Goal: Transaction & Acquisition: Obtain resource

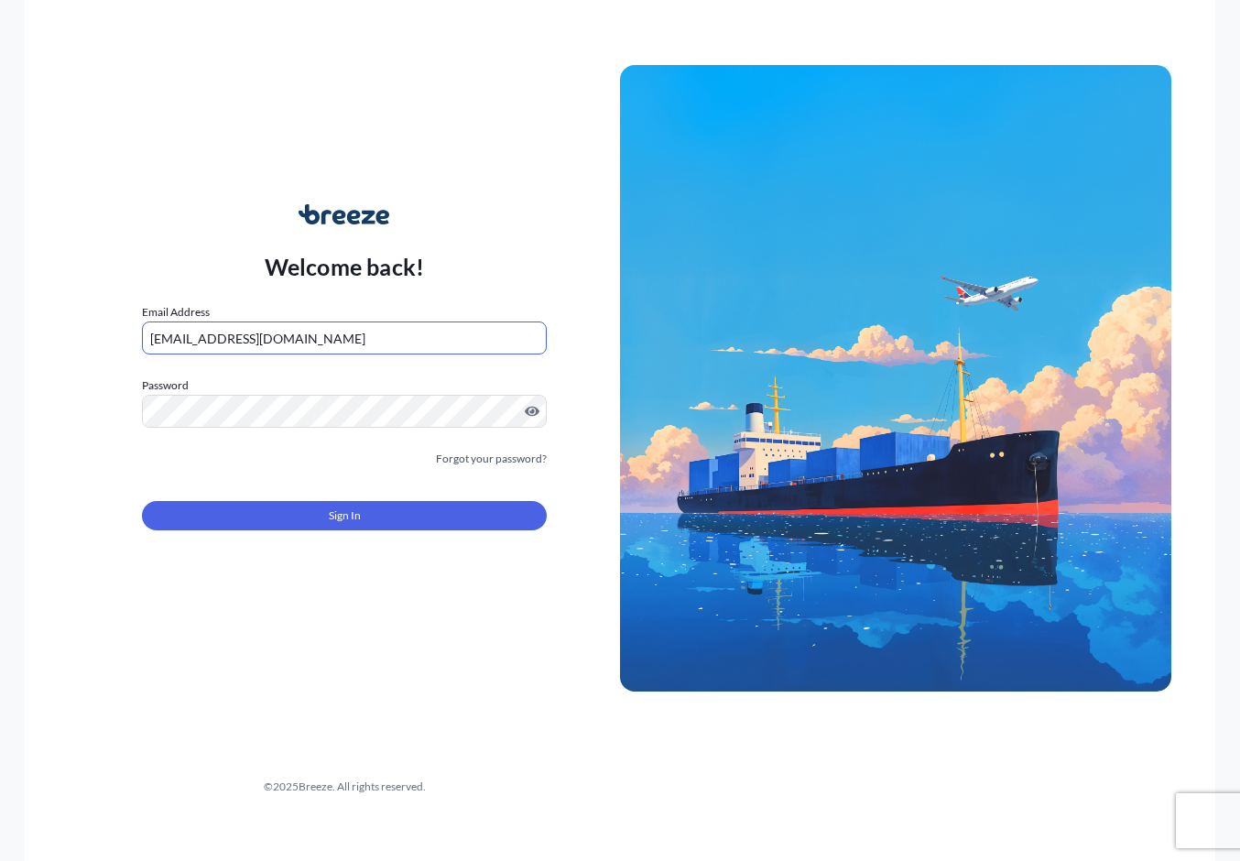
click at [266, 515] on button "Sign In" at bounding box center [344, 515] width 405 height 29
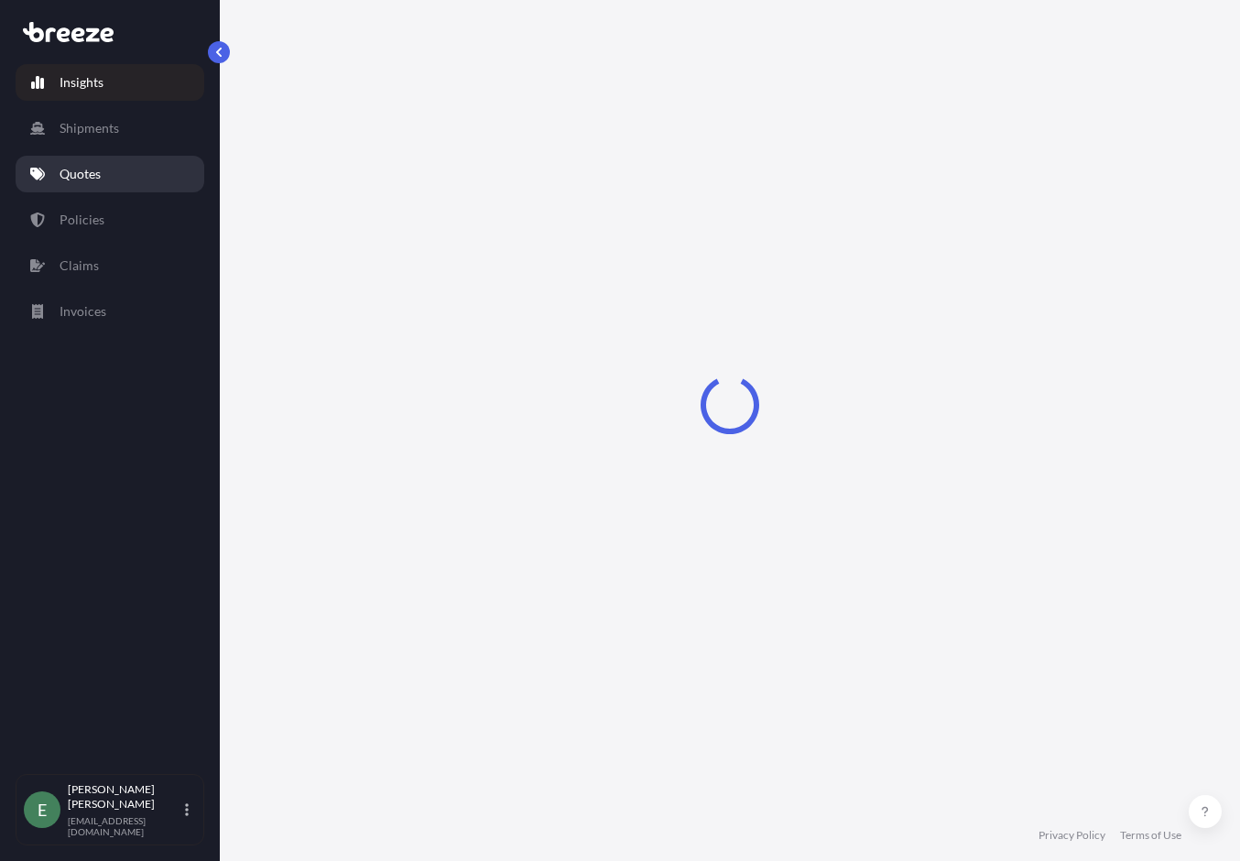
click at [93, 163] on link "Quotes" at bounding box center [110, 174] width 189 height 37
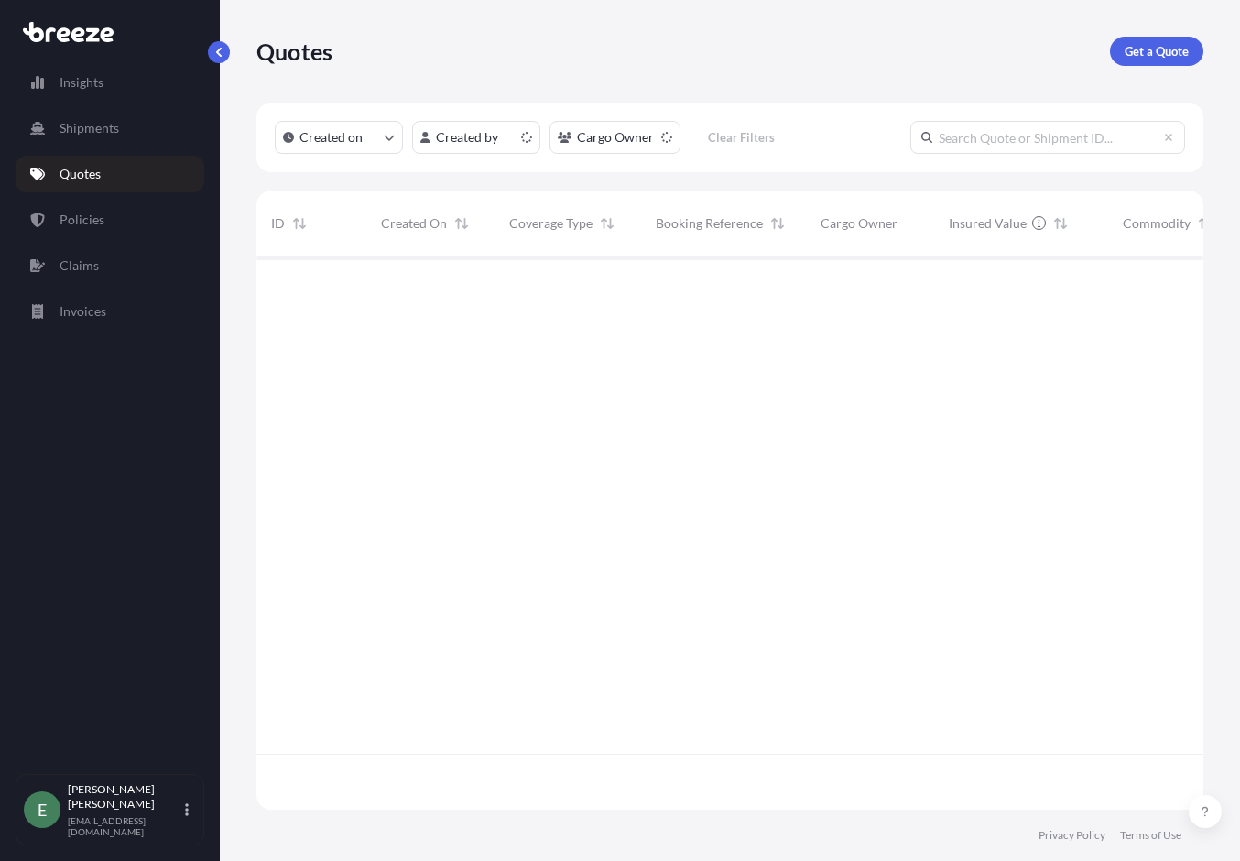
scroll to position [550, 933]
click at [1126, 47] on p "Get a Quote" at bounding box center [1157, 51] width 64 height 18
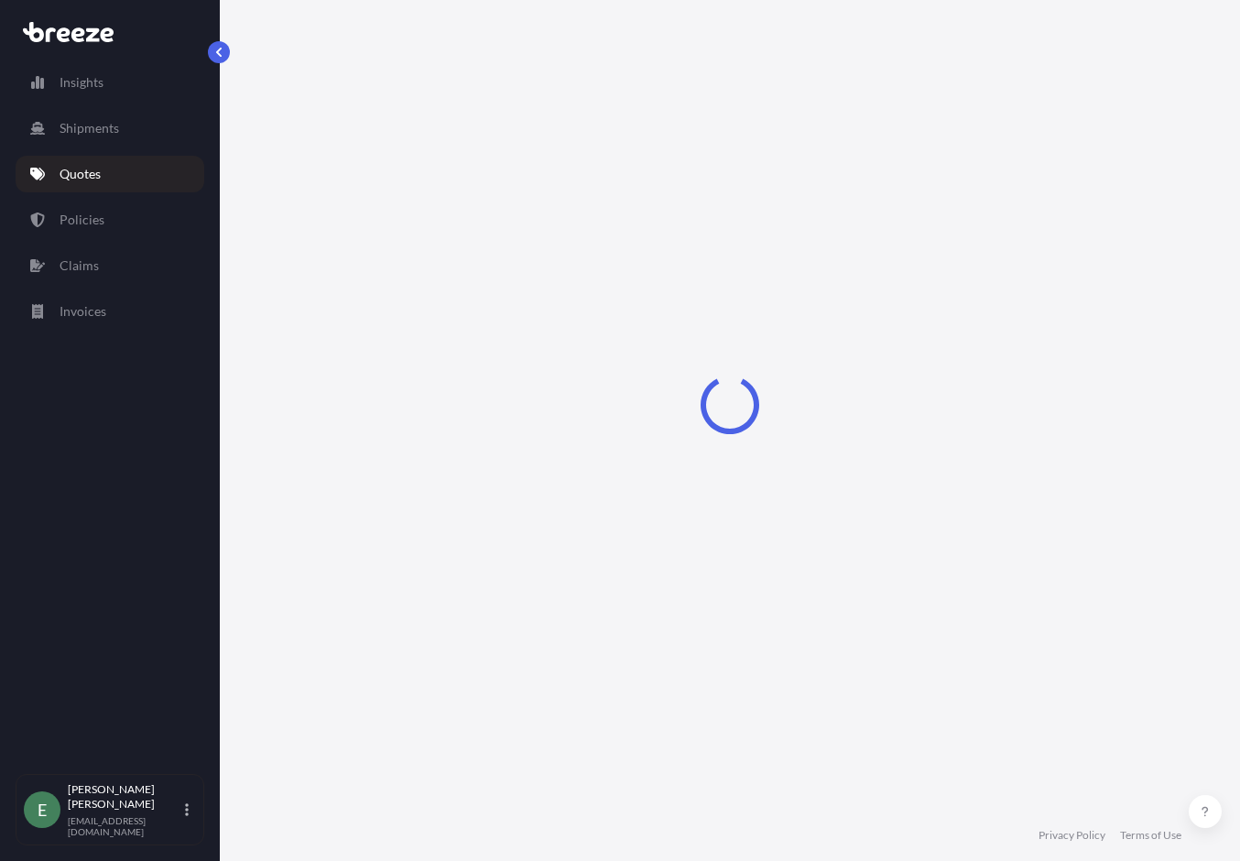
select select "Sea"
select select "1"
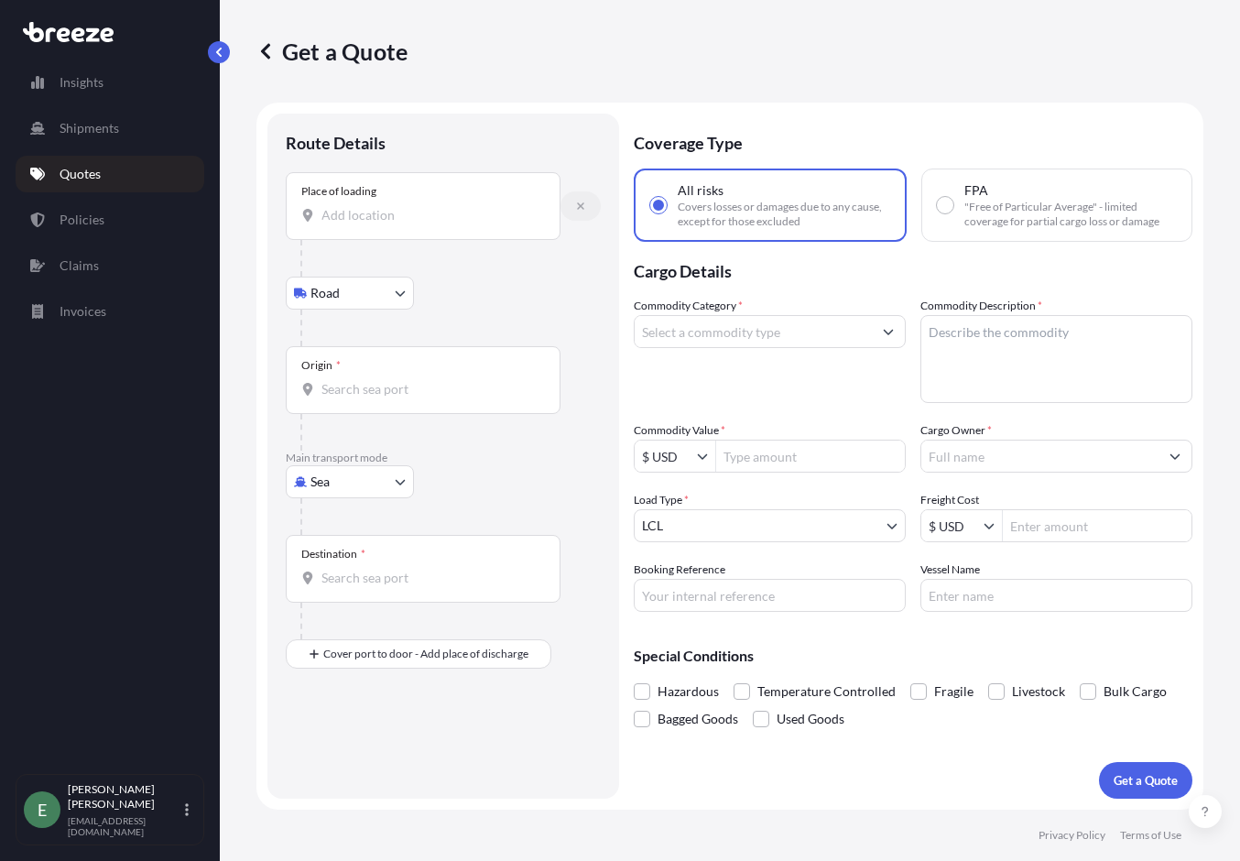
click at [573, 205] on button "button" at bounding box center [580, 205] width 40 height 29
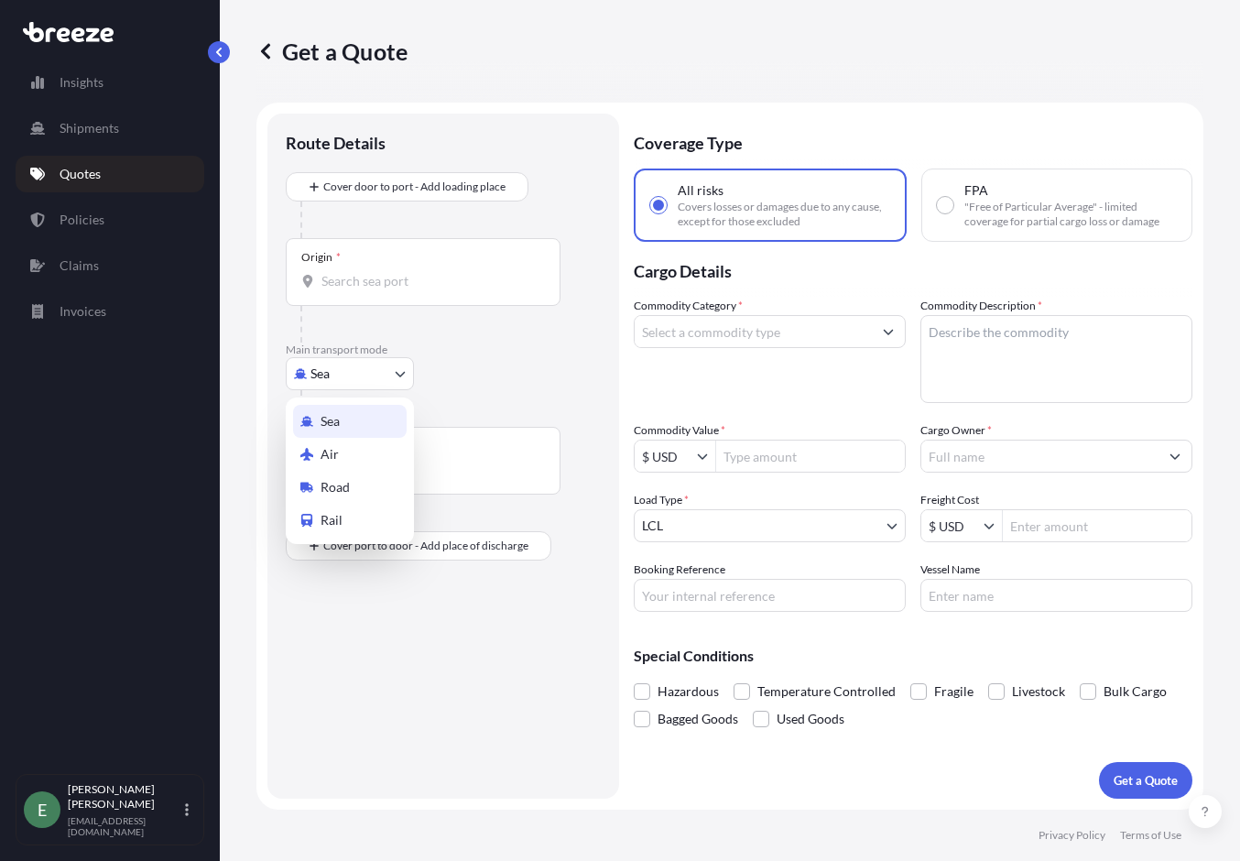
click at [348, 375] on body "Insights Shipments Quotes Policies Claims Invoices E [PERSON_NAME] [EMAIL_ADDRE…" at bounding box center [620, 430] width 1240 height 861
click at [327, 482] on span "Road" at bounding box center [335, 487] width 29 height 18
select select "Road"
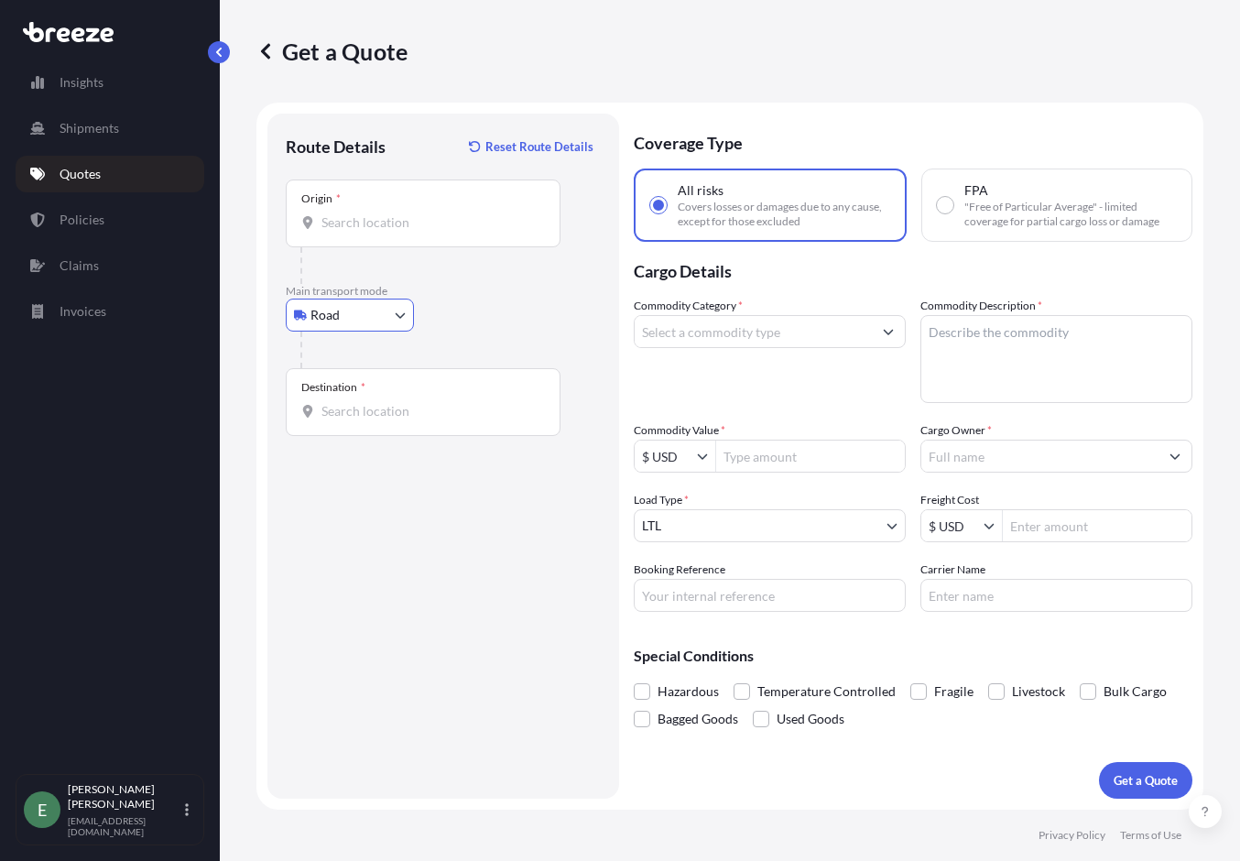
drag, startPoint x: 373, startPoint y: 230, endPoint x: 387, endPoint y: 225, distance: 15.4
click at [373, 230] on input "Origin *" at bounding box center [429, 222] width 216 height 18
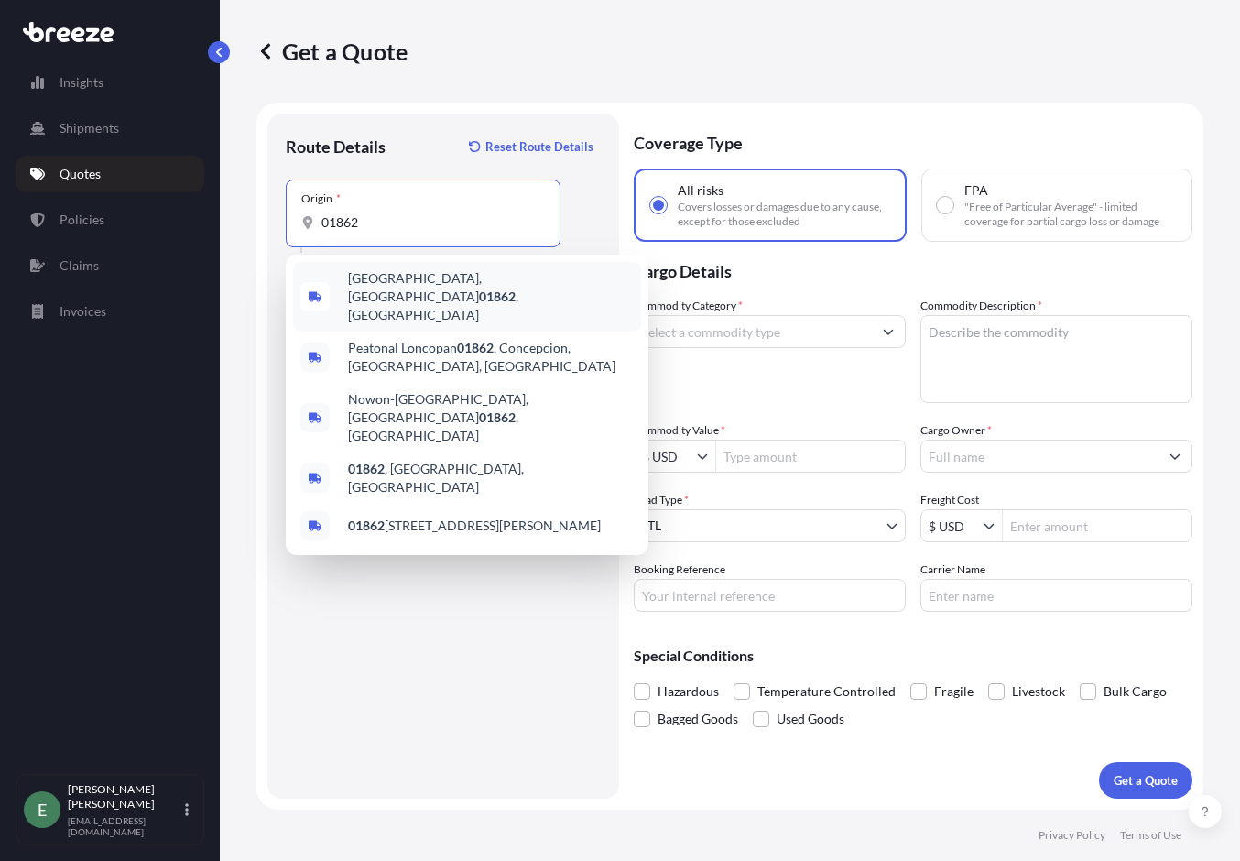
click at [385, 292] on span "[GEOGRAPHIC_DATA] , [GEOGRAPHIC_DATA]" at bounding box center [491, 296] width 286 height 55
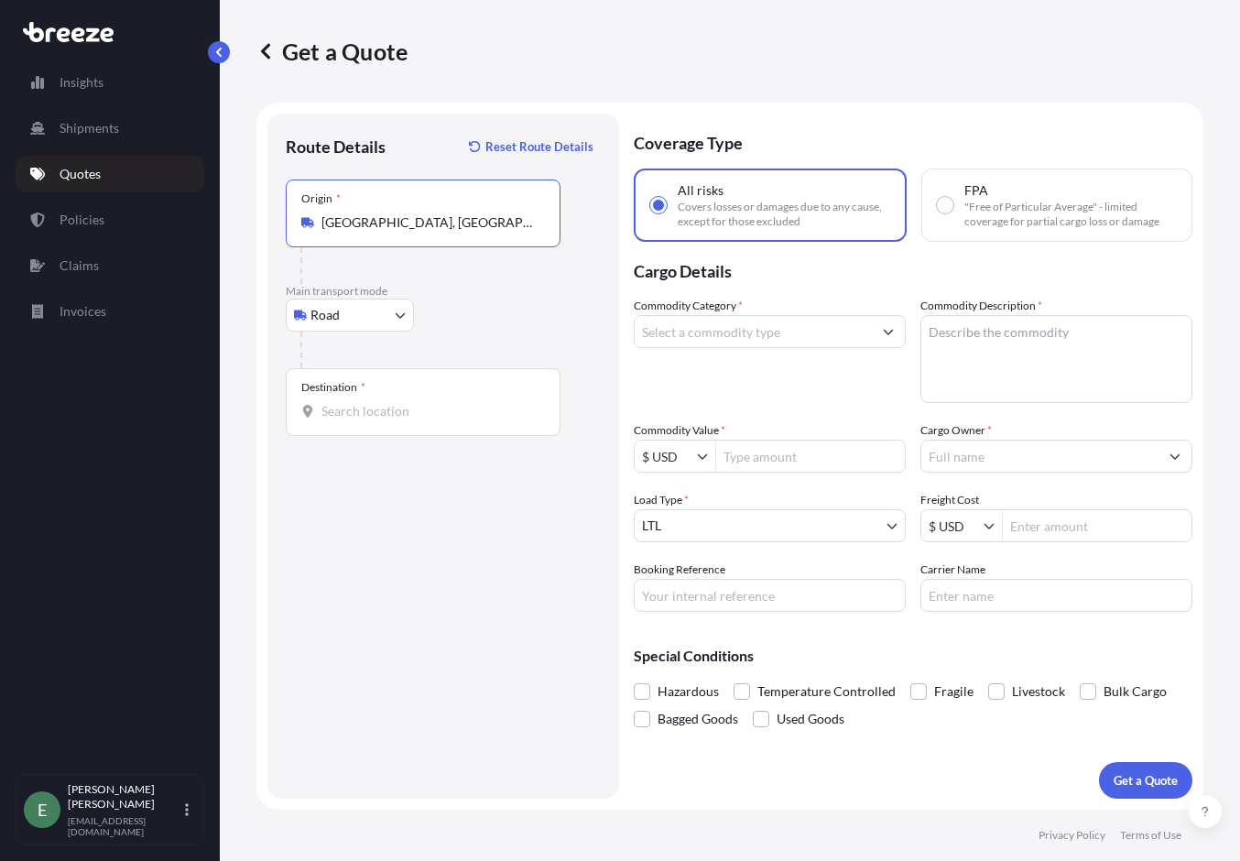
type input "[GEOGRAPHIC_DATA], [GEOGRAPHIC_DATA]"
click at [353, 419] on input "Destination *" at bounding box center [429, 411] width 216 height 18
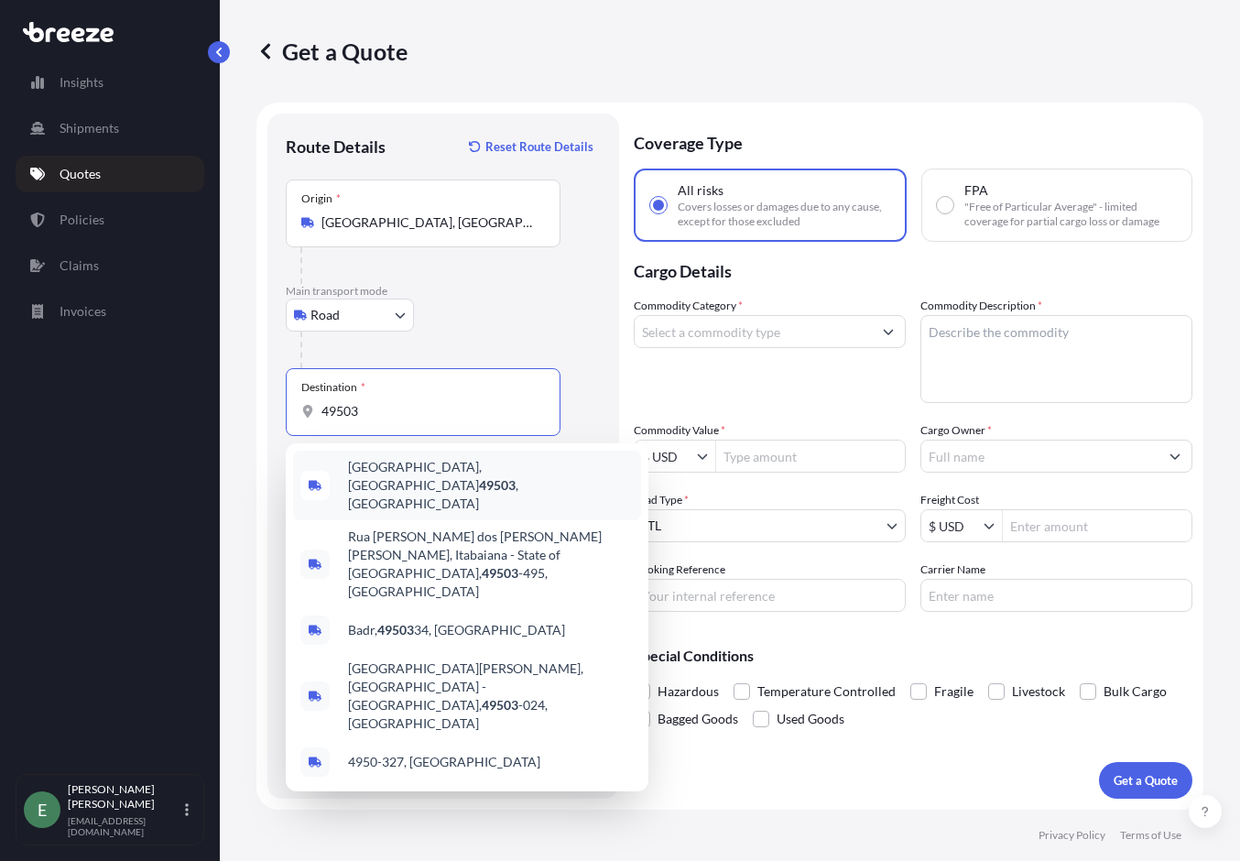
click at [354, 473] on span "[GEOGRAPHIC_DATA] , [GEOGRAPHIC_DATA]" at bounding box center [491, 485] width 286 height 55
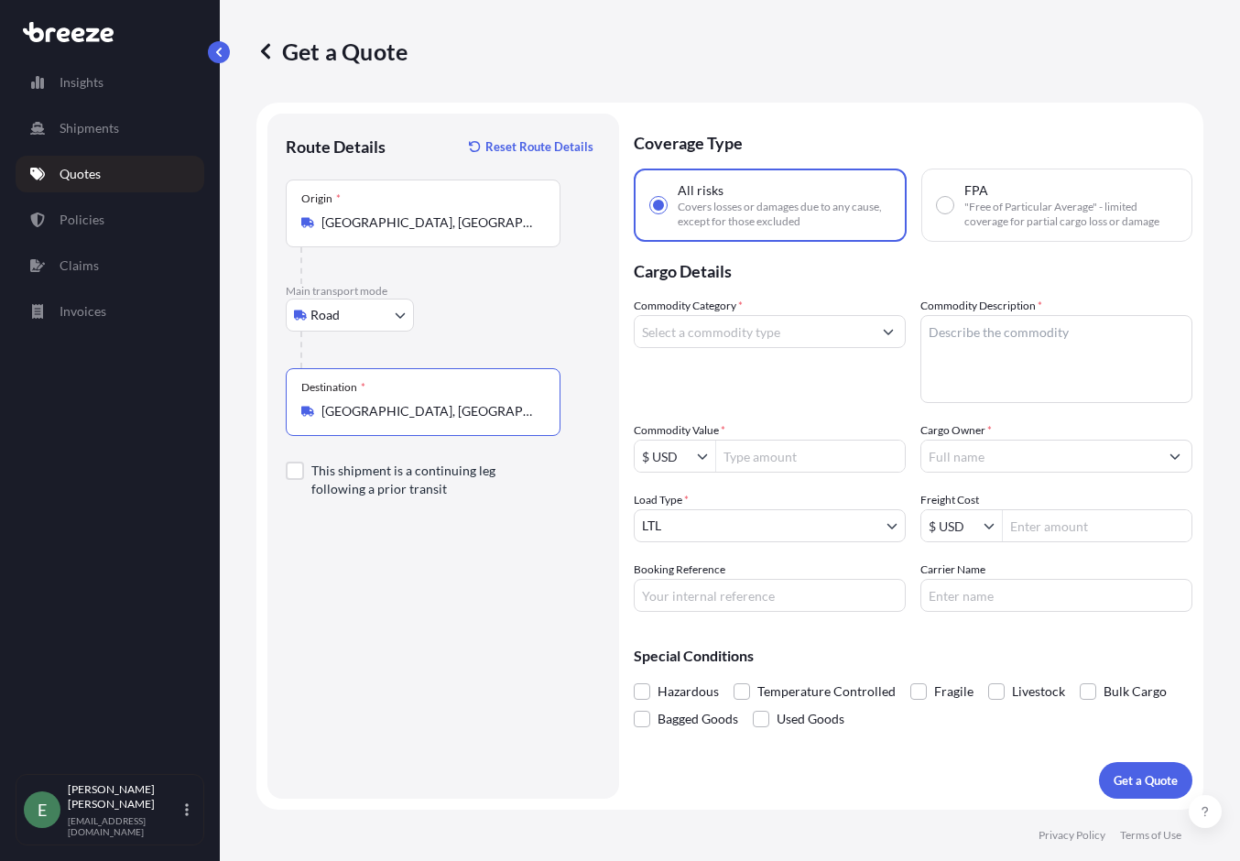
type input "[GEOGRAPHIC_DATA], [GEOGRAPHIC_DATA]"
click at [766, 335] on input "Commodity Category *" at bounding box center [753, 331] width 237 height 33
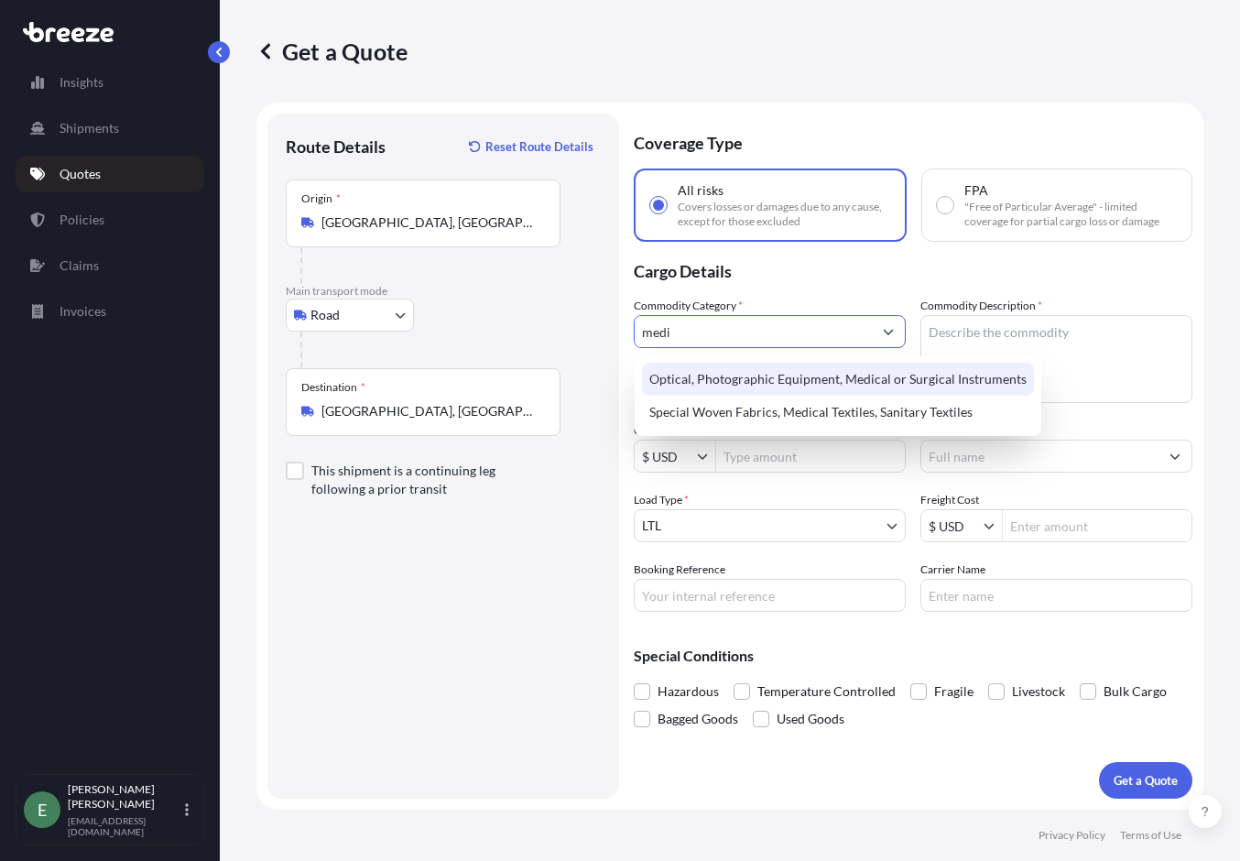
click at [1013, 375] on div "Optical, Photographic Equipment, Medical or Surgical Instruments" at bounding box center [838, 379] width 392 height 33
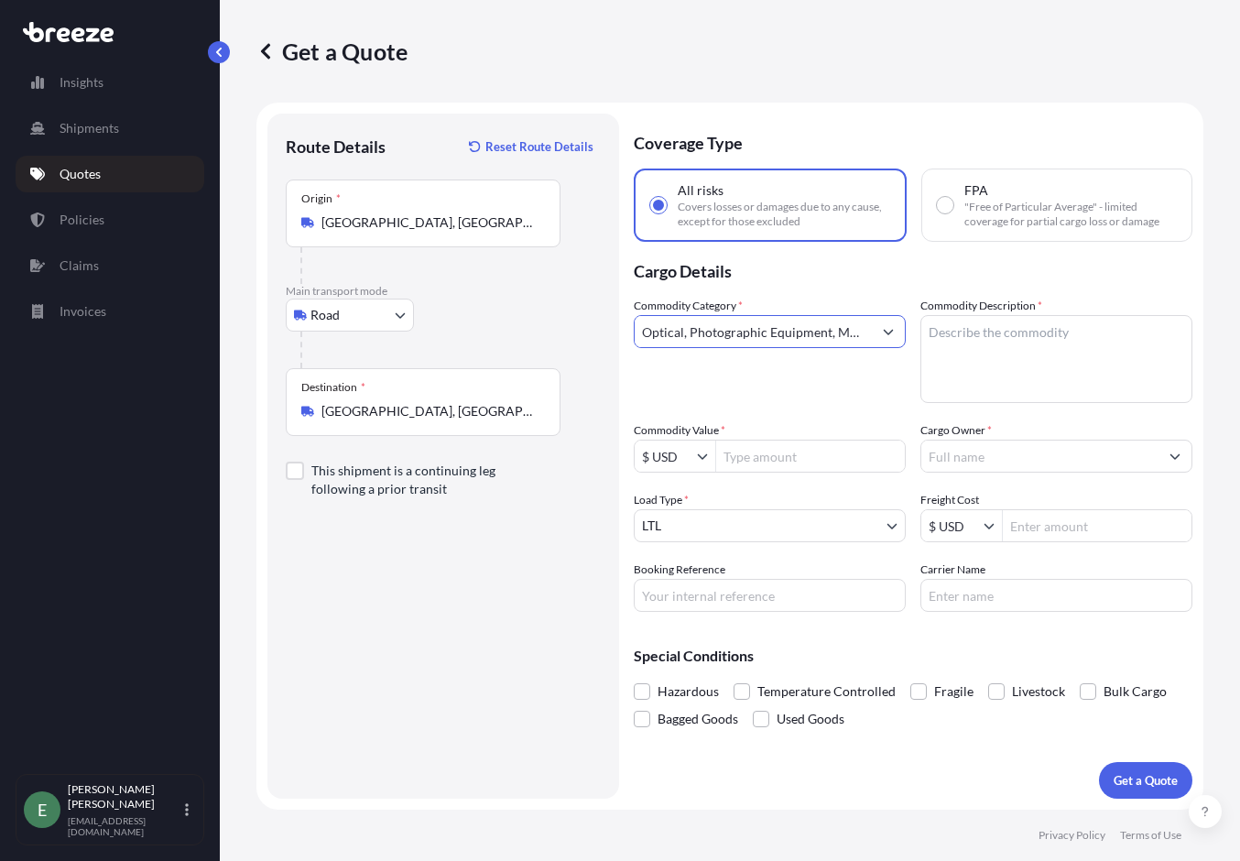
type input "Optical, Photographic Equipment, Medical or Surgical Instruments"
click at [987, 348] on textarea "Commodity Description *" at bounding box center [1056, 359] width 272 height 88
type textarea "M"
click at [954, 391] on textarea "phamaceutucal machinery" at bounding box center [1056, 359] width 272 height 88
click at [990, 383] on textarea "phamaceutucal machinery" at bounding box center [1056, 359] width 272 height 88
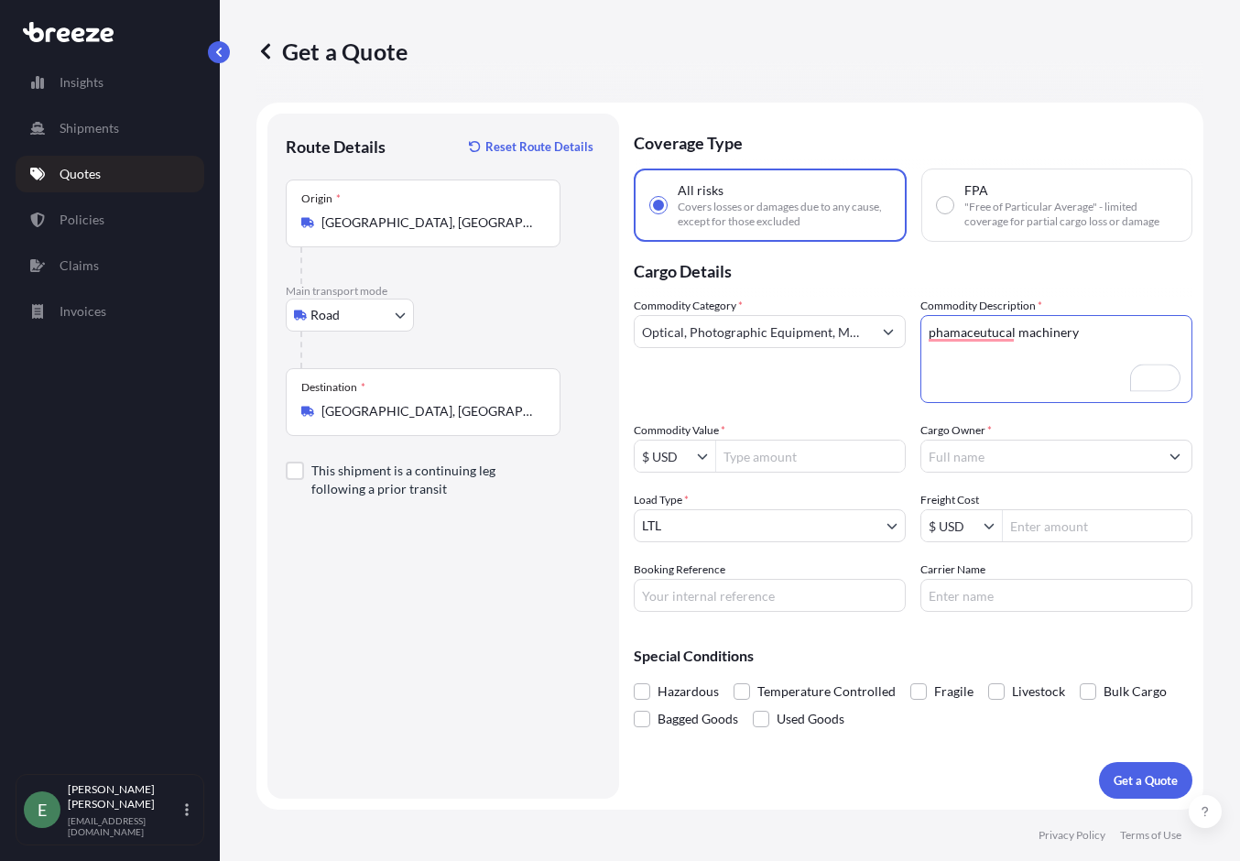
click at [986, 337] on textarea "phamaceutucal machinery" at bounding box center [1056, 359] width 272 height 88
type textarea "pharmaceutical machinery"
click at [772, 461] on input "Commodity Value *" at bounding box center [810, 456] width 189 height 33
type input "0"
click at [787, 444] on input "0" at bounding box center [810, 456] width 189 height 33
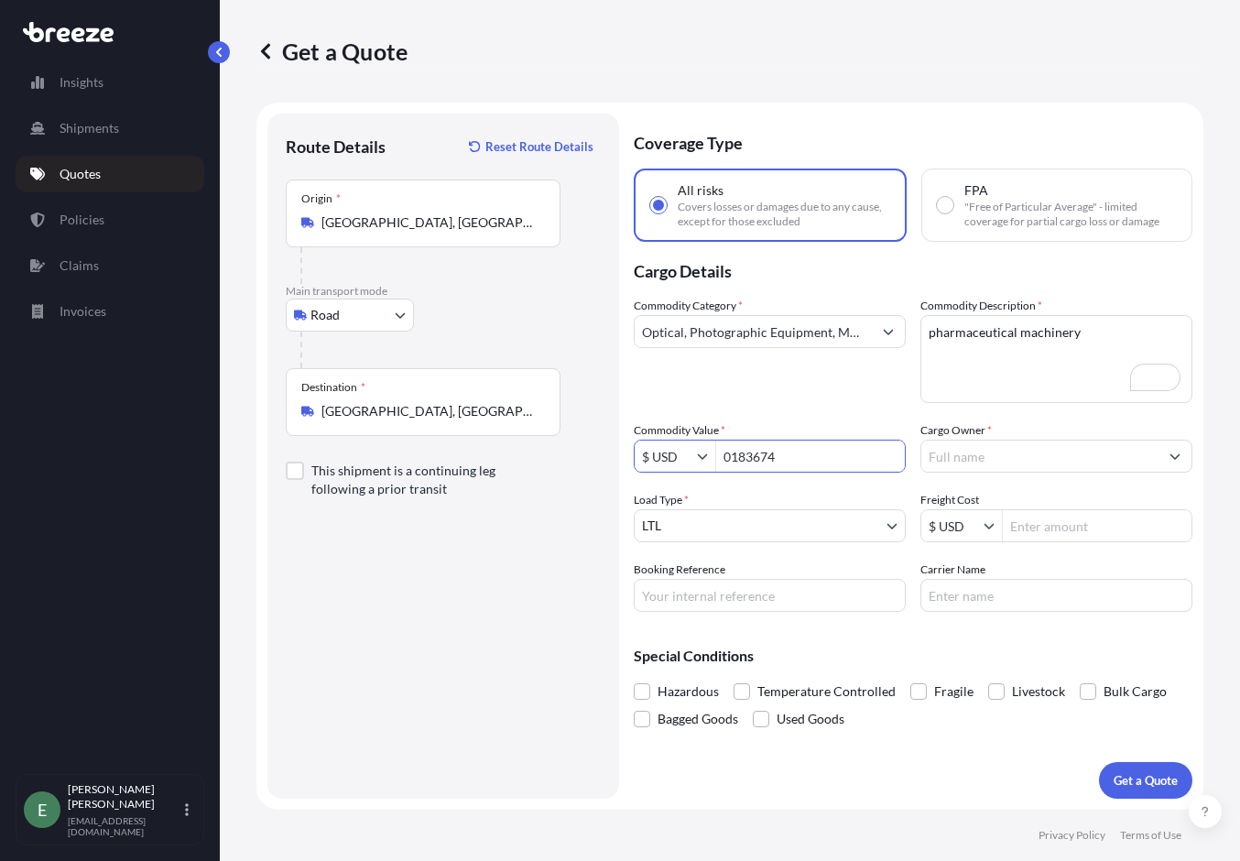
click at [727, 455] on input "0183674" at bounding box center [810, 456] width 189 height 33
type input "183,674"
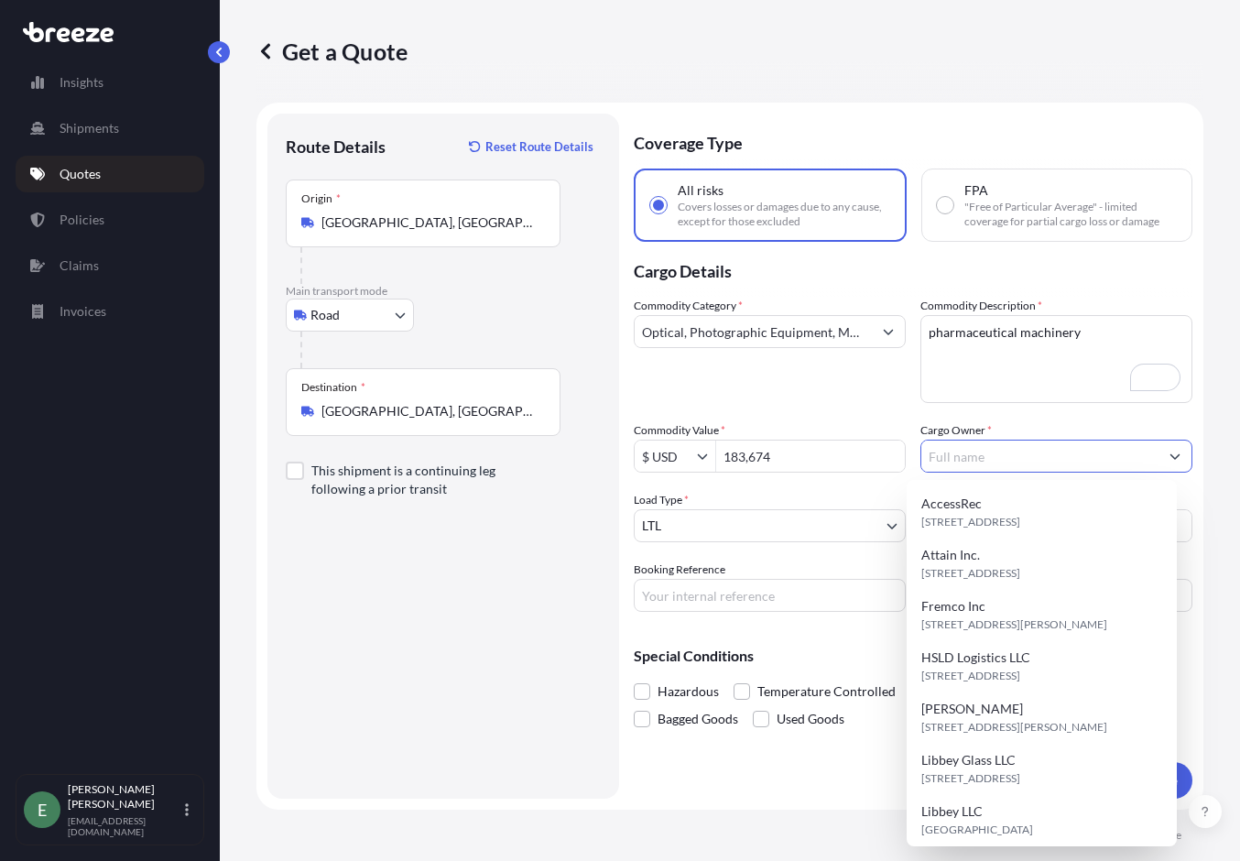
click at [1022, 457] on input "Cargo Owner *" at bounding box center [1039, 456] width 237 height 33
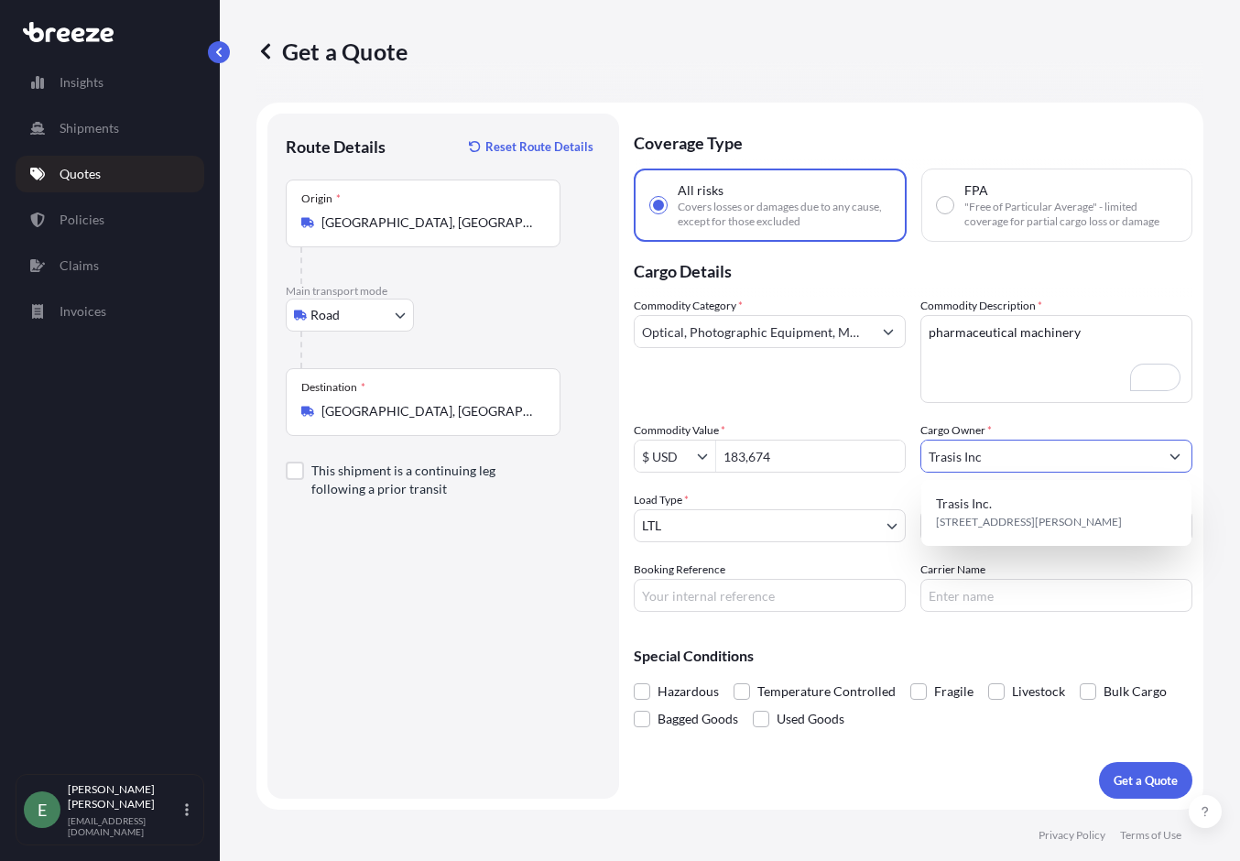
click at [952, 503] on span "Trasis Inc." at bounding box center [964, 504] width 56 height 18
type input "Trasis Inc."
click at [1083, 530] on input "Freight Cost" at bounding box center [1097, 525] width 189 height 33
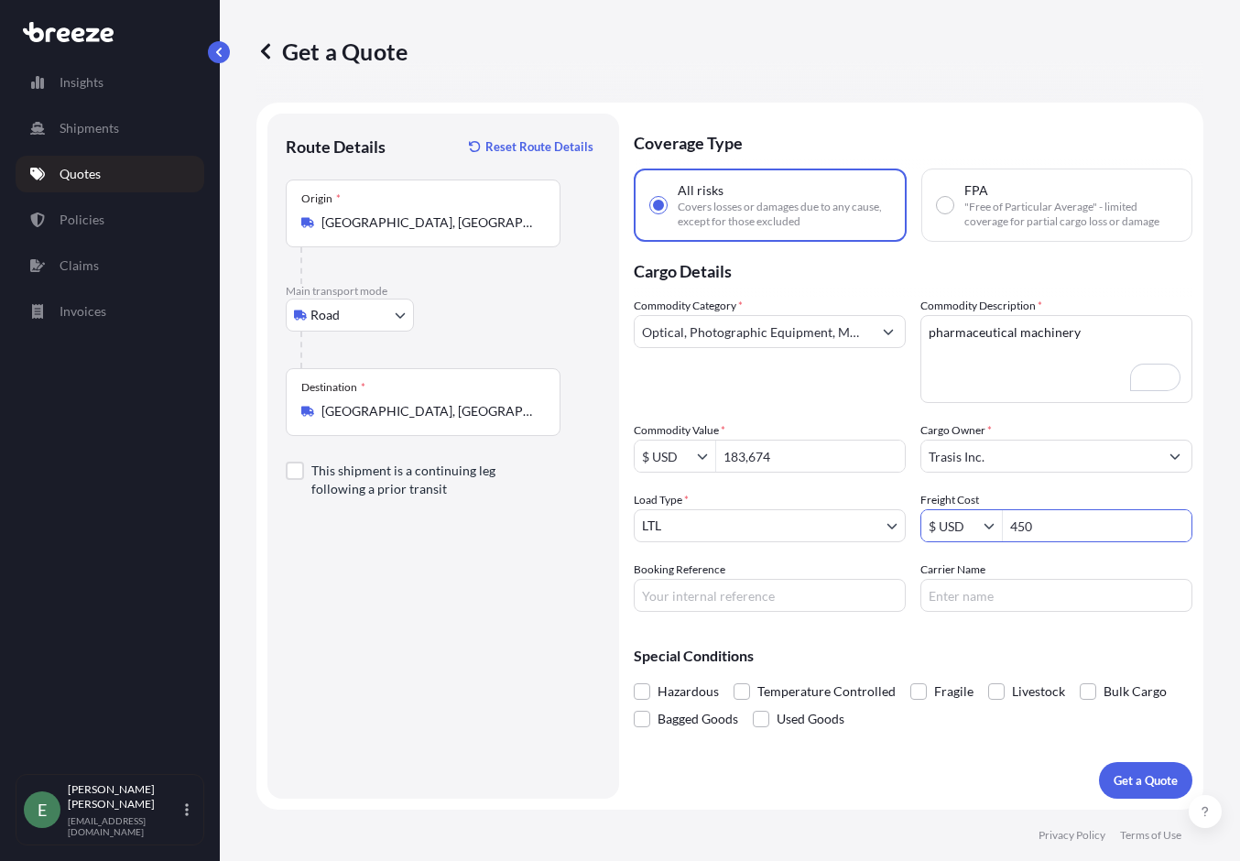
type input "450"
drag, startPoint x: 698, startPoint y: 606, endPoint x: 772, endPoint y: 605, distance: 74.2
click at [703, 605] on input "Booking Reference" at bounding box center [770, 595] width 272 height 33
type input "Q2208"
click at [1019, 600] on input "Carrier Name" at bounding box center [1056, 595] width 272 height 33
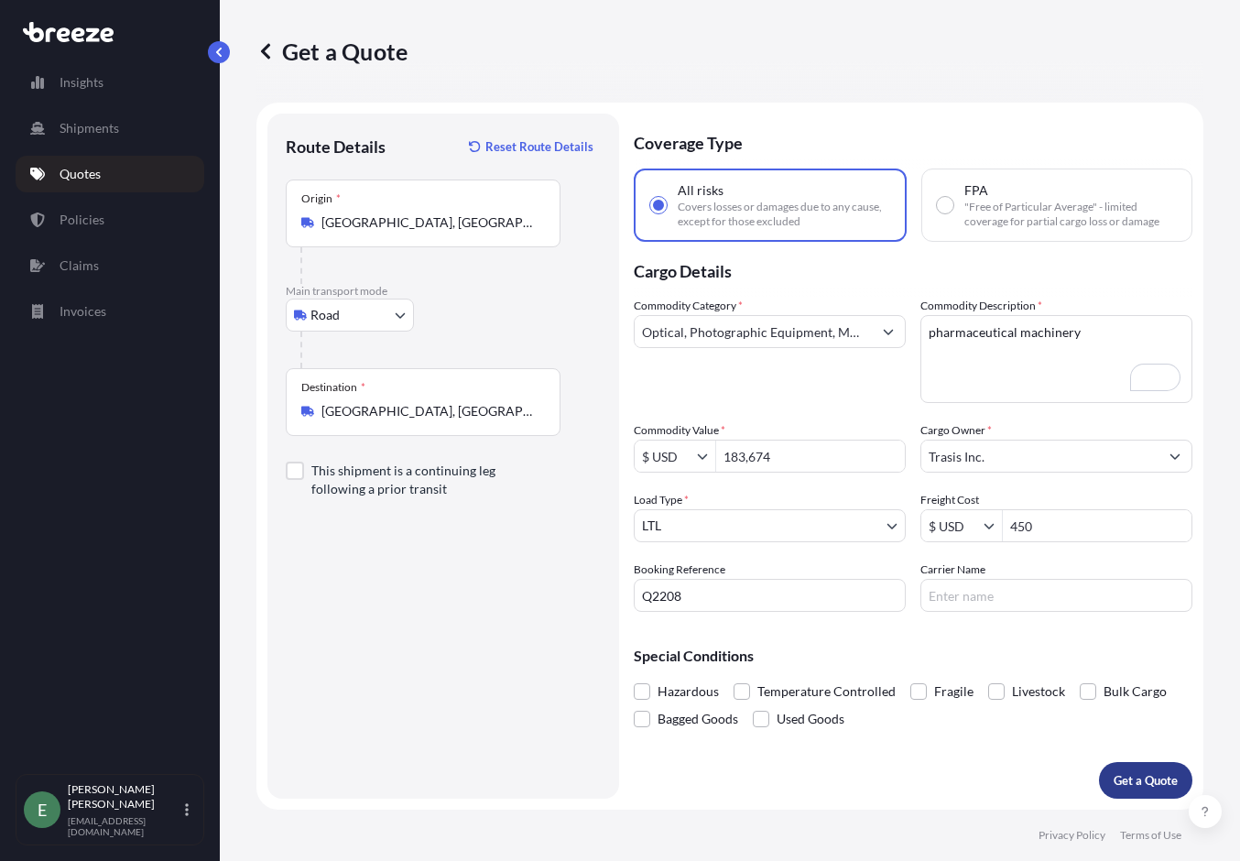
click at [1137, 785] on p "Get a Quote" at bounding box center [1146, 780] width 64 height 18
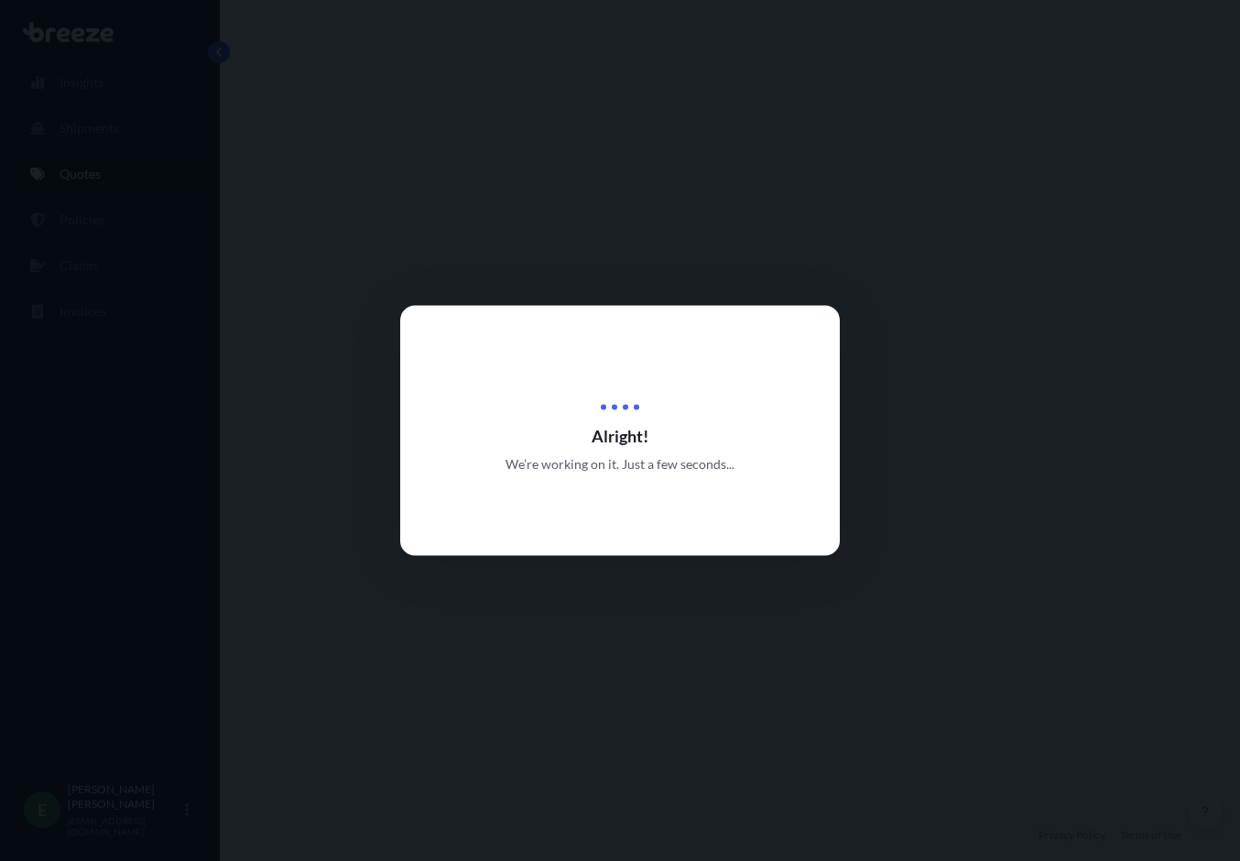
select select "Road"
select select "1"
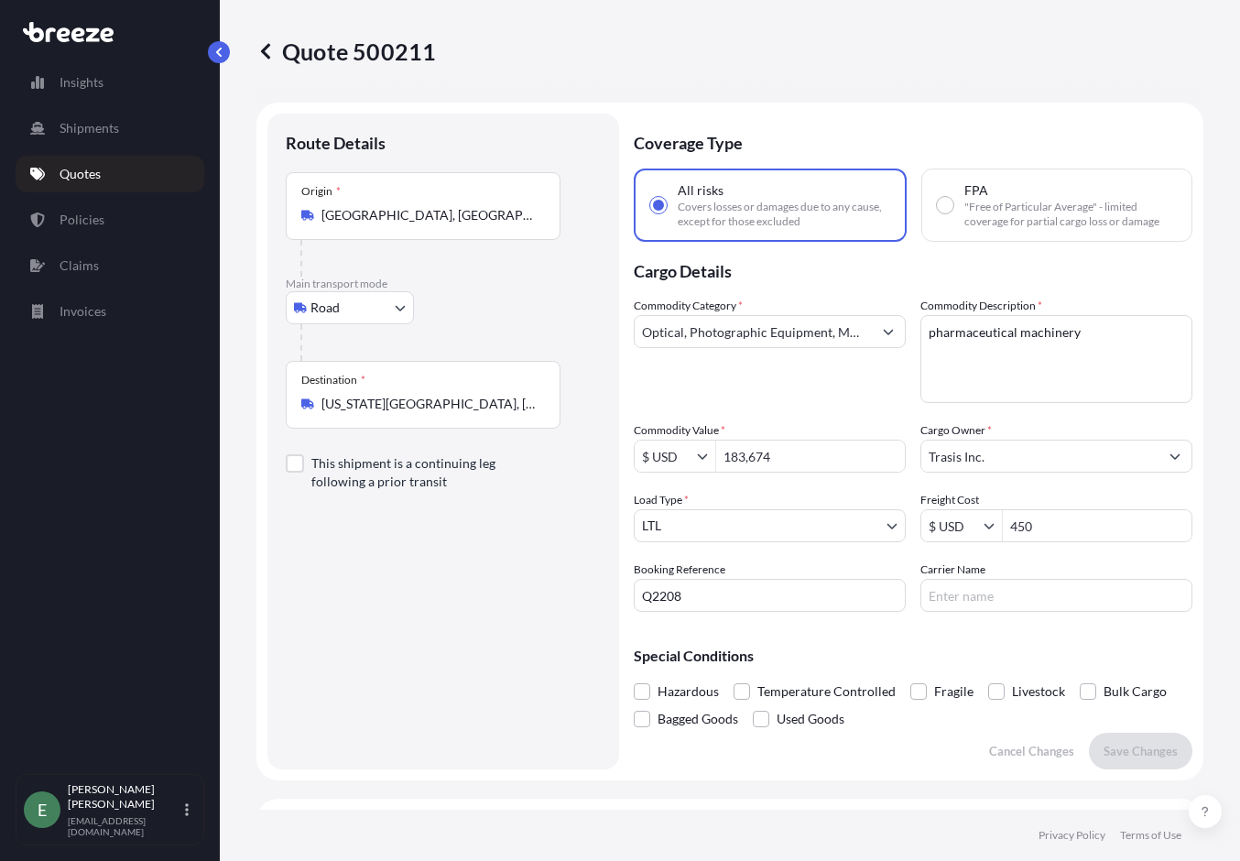
drag, startPoint x: 402, startPoint y: 614, endPoint x: 464, endPoint y: 664, distance: 80.1
click at [402, 614] on div "Route Details Place of loading Road Road Rail Origin * [GEOGRAPHIC_DATA] Main t…" at bounding box center [443, 441] width 315 height 619
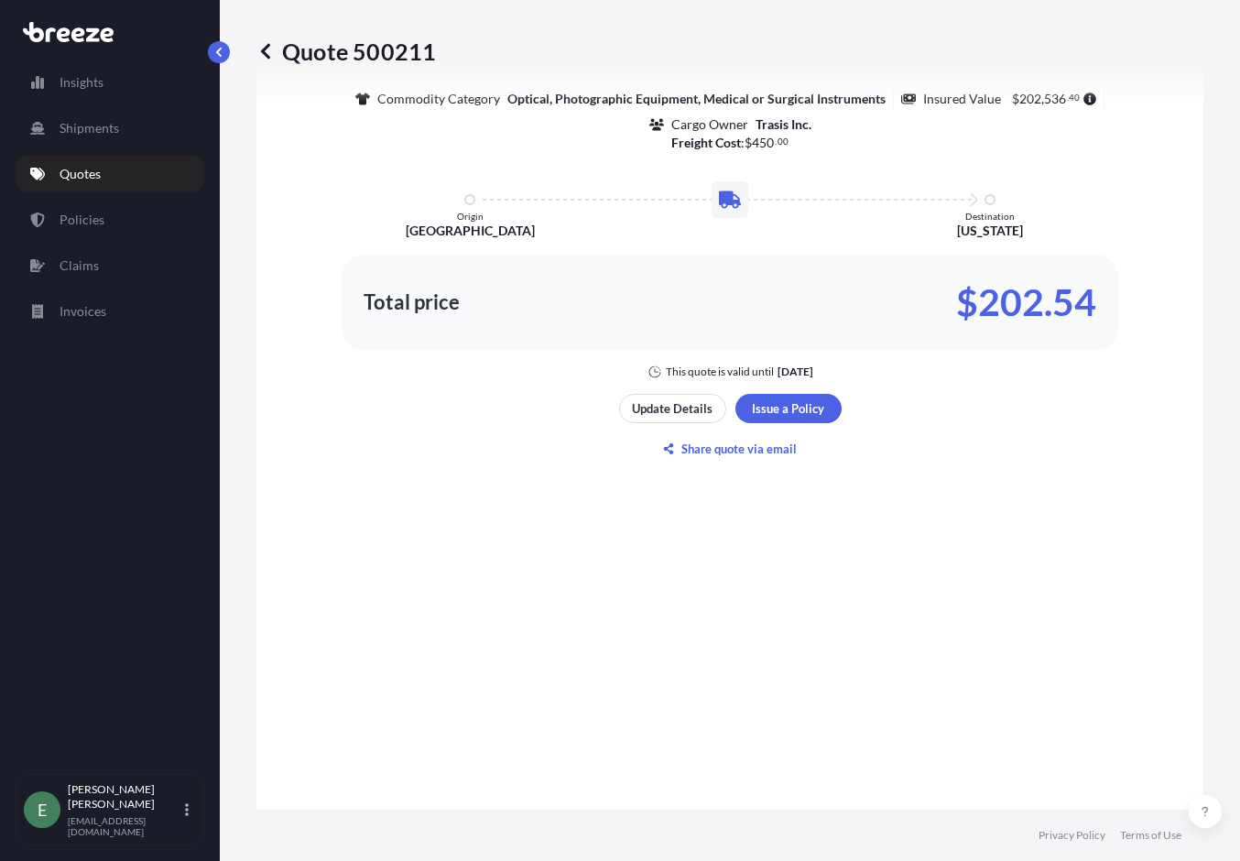
scroll to position [1304, 0]
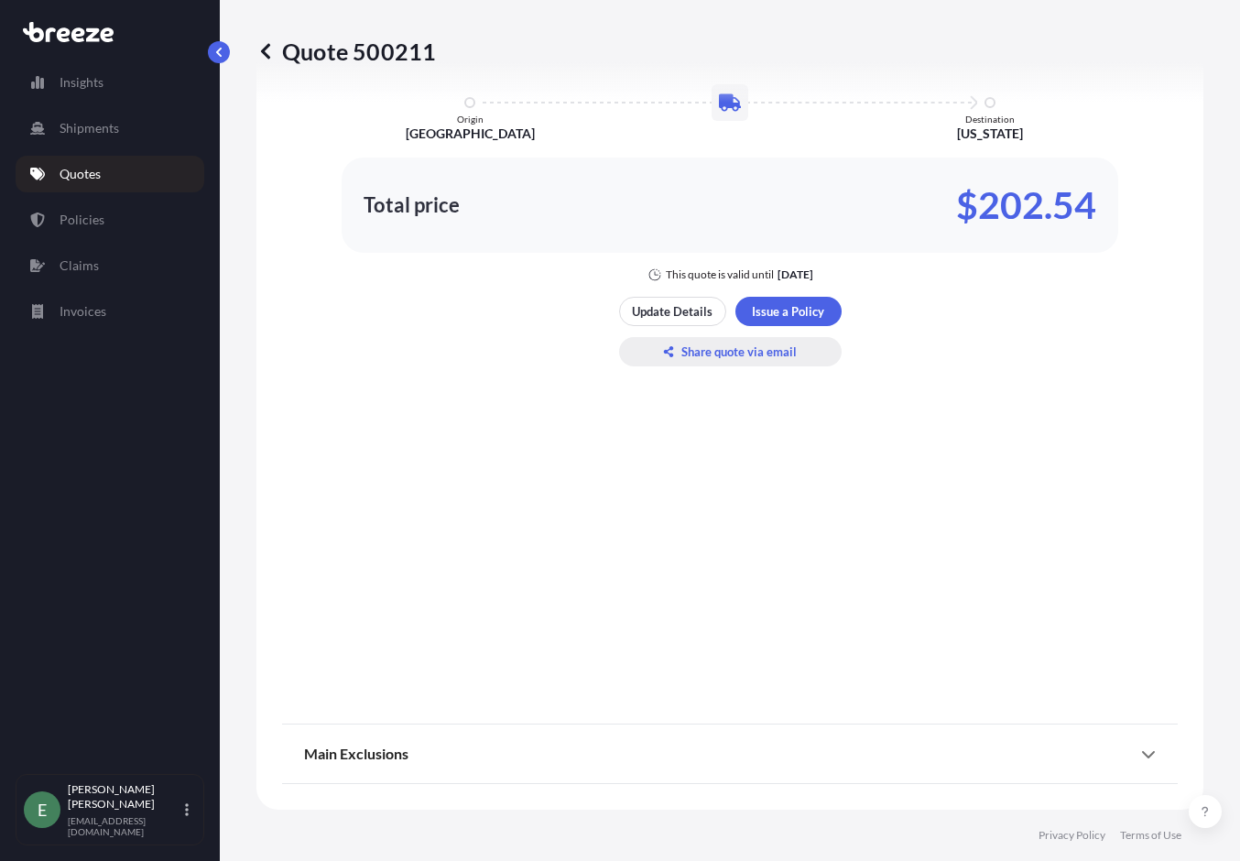
click at [711, 352] on p "Share quote via email" at bounding box center [738, 352] width 115 height 18
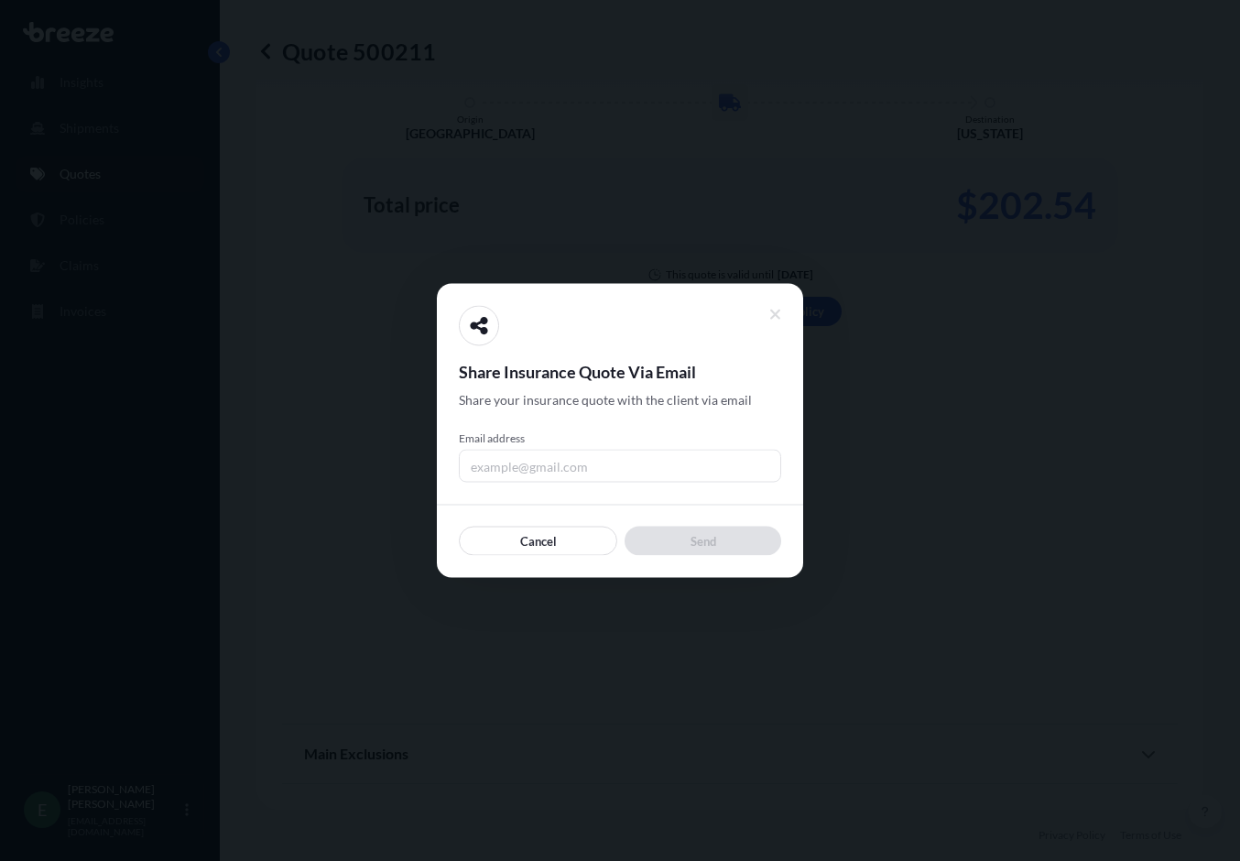
click at [552, 469] on input "Email address" at bounding box center [620, 466] width 322 height 33
type input "[EMAIL_ADDRESS][DOMAIN_NAME]"
